Goal: Task Accomplishment & Management: Use online tool/utility

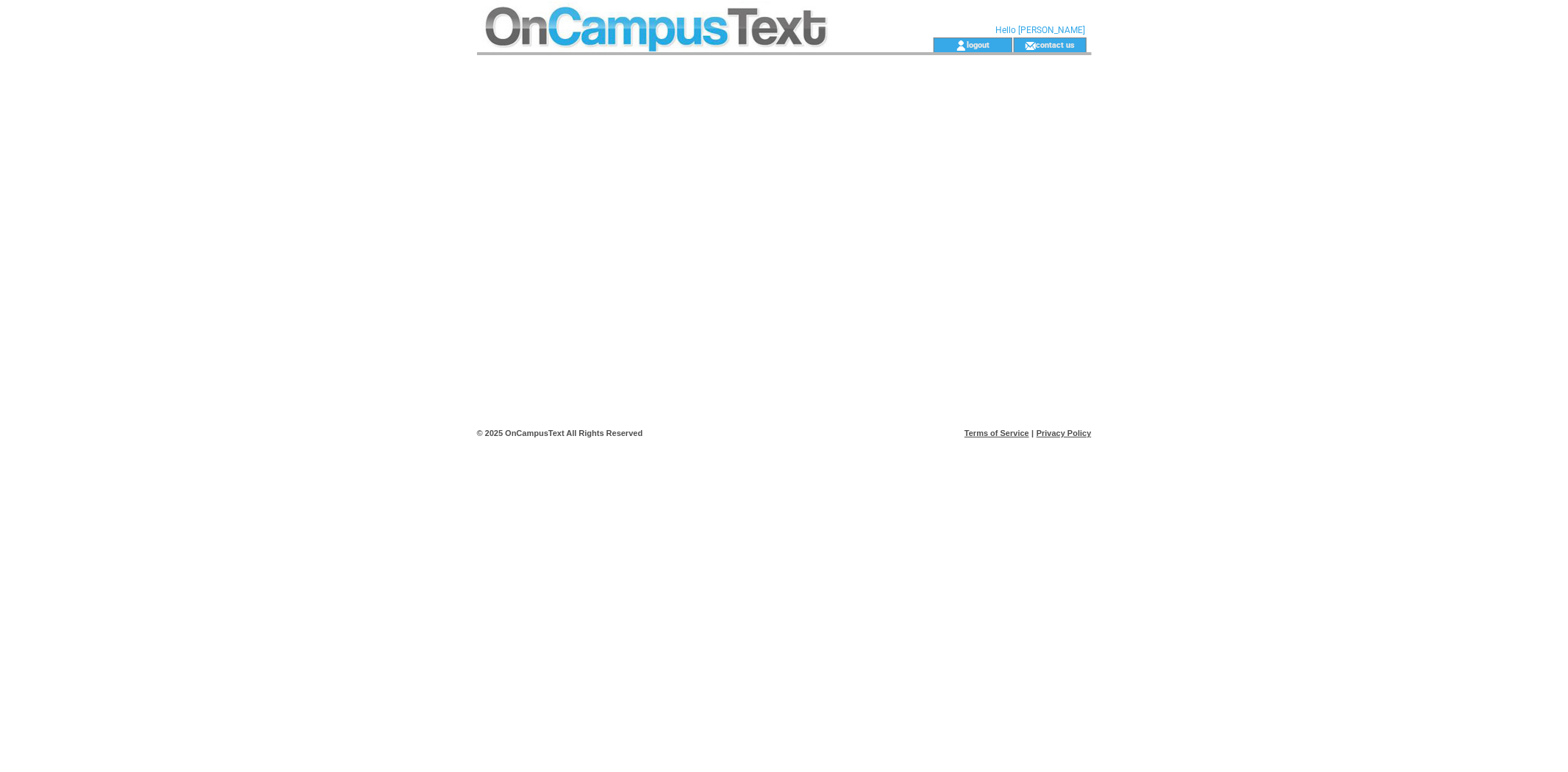
click at [665, 23] on td at bounding box center [679, 19] width 404 height 38
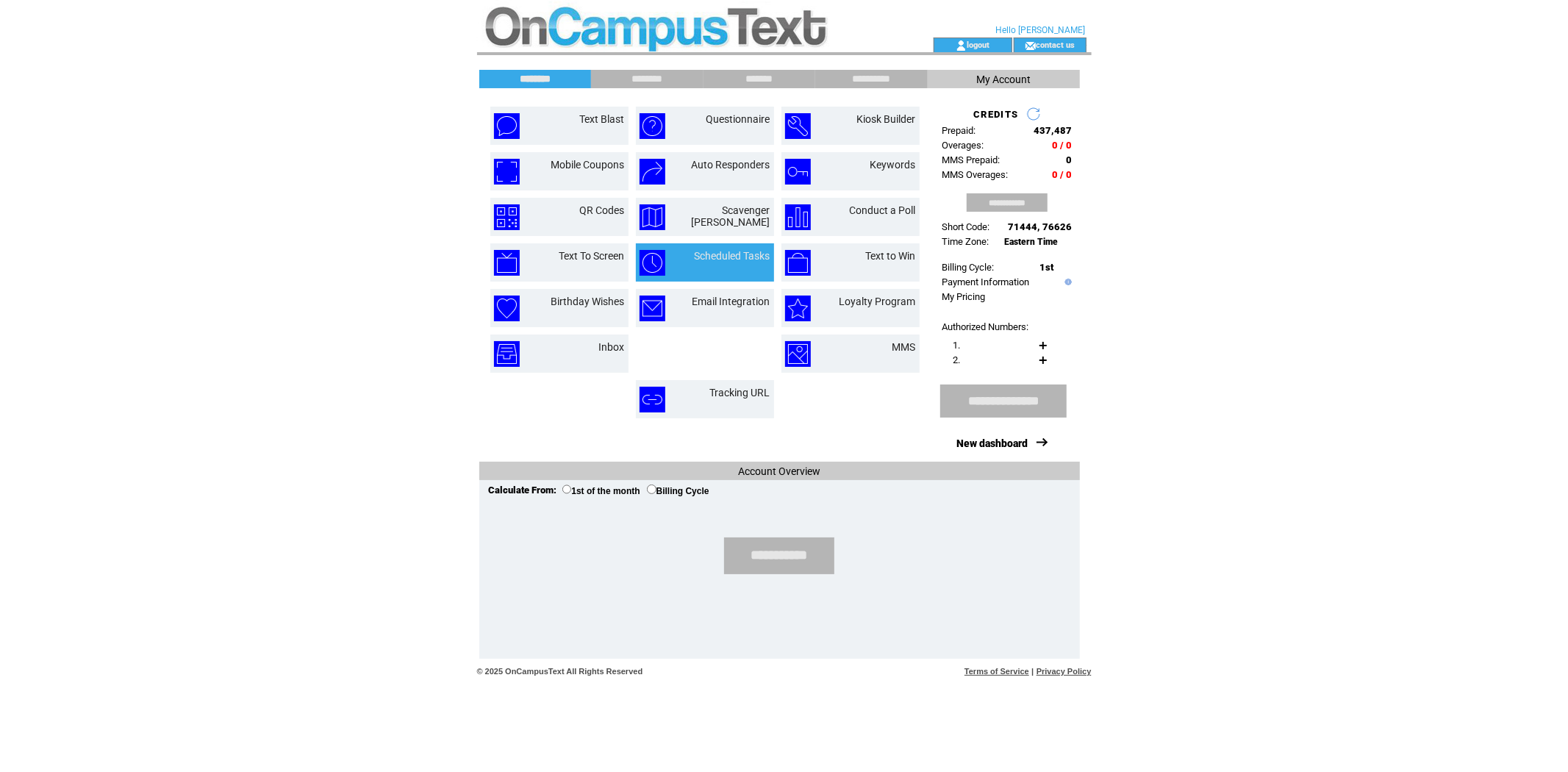
click at [754, 244] on td "Scheduled Tasks" at bounding box center [705, 262] width 138 height 38
click at [753, 253] on link "Scheduled Tasks" at bounding box center [732, 256] width 75 height 12
